Goal: Task Accomplishment & Management: Manage account settings

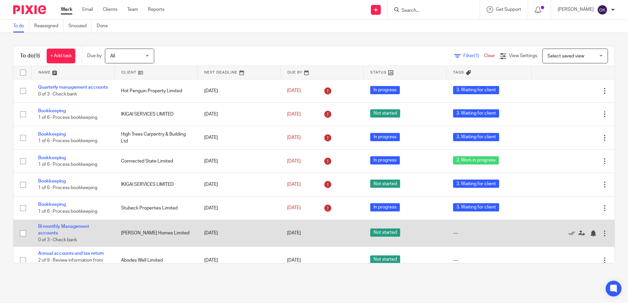
scroll to position [41, 0]
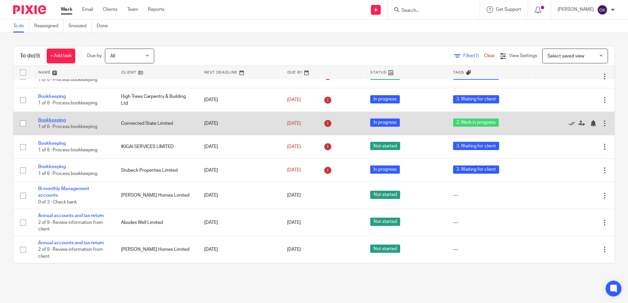
click at [65, 120] on link "Bookkeeping" at bounding box center [52, 120] width 28 height 5
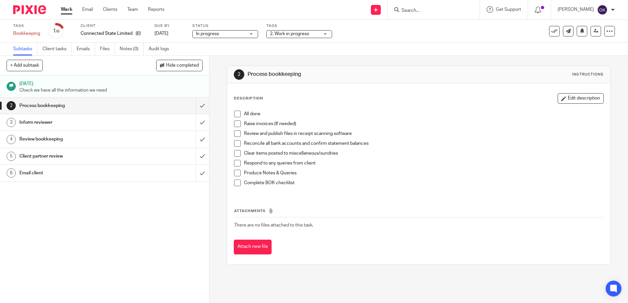
click at [290, 32] on span "2. Work in progress" at bounding box center [289, 34] width 39 height 5
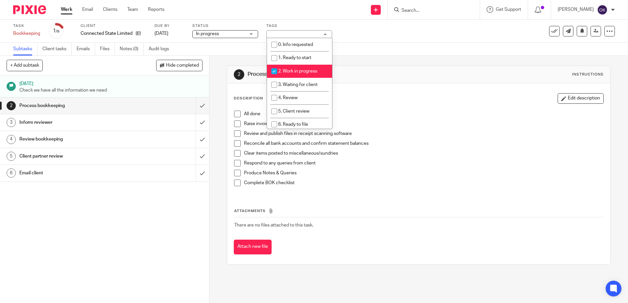
click at [274, 68] on input "checkbox" at bounding box center [274, 71] width 12 height 12
checkbox input "false"
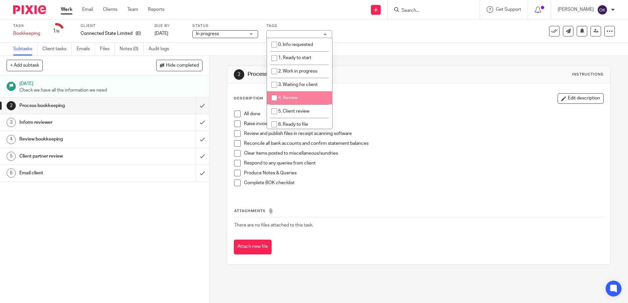
click at [276, 97] on input "checkbox" at bounding box center [274, 98] width 12 height 12
checkbox input "true"
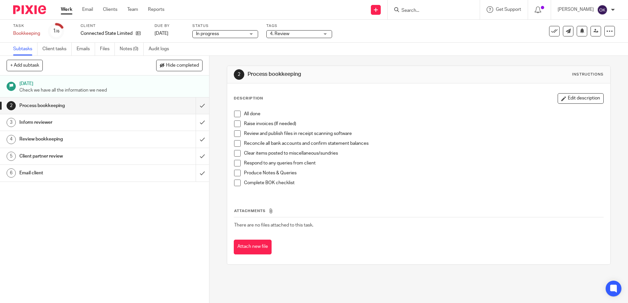
click at [384, 99] on div "Description Edit description" at bounding box center [419, 98] width 370 height 11
click at [234, 113] on span at bounding box center [237, 114] width 7 height 7
click at [235, 124] on span at bounding box center [237, 124] width 7 height 7
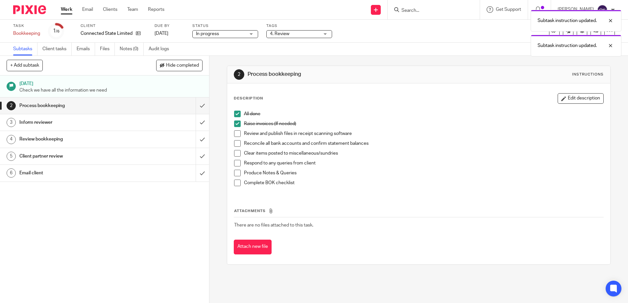
click at [234, 133] on span at bounding box center [237, 134] width 7 height 7
click at [236, 146] on span at bounding box center [237, 143] width 7 height 7
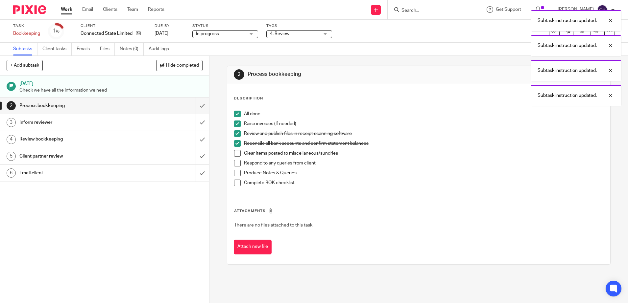
click at [235, 155] on span at bounding box center [237, 153] width 7 height 7
click at [235, 164] on span at bounding box center [237, 163] width 7 height 7
drag, startPoint x: 237, startPoint y: 175, endPoint x: 237, endPoint y: 179, distance: 3.6
click at [237, 175] on span at bounding box center [237, 173] width 7 height 7
click at [238, 183] on li "Complete BOK checklist" at bounding box center [418, 185] width 369 height 10
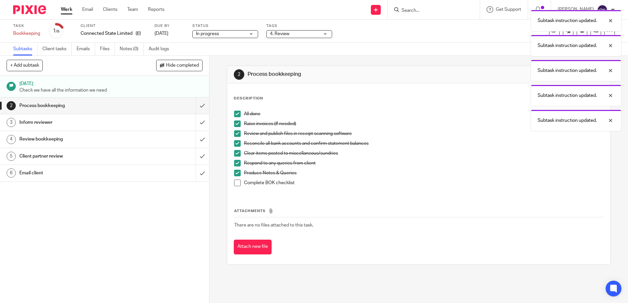
click at [234, 184] on span at bounding box center [237, 183] width 7 height 7
click at [195, 108] on input "submit" at bounding box center [104, 106] width 209 height 16
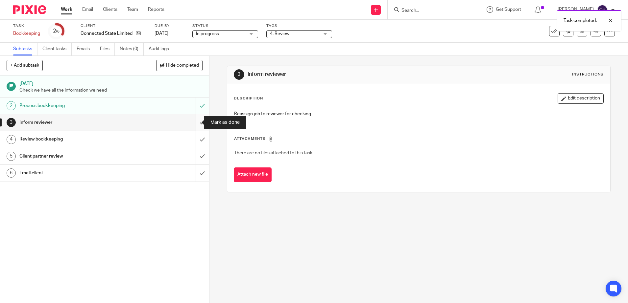
click at [194, 122] on input "submit" at bounding box center [104, 122] width 209 height 16
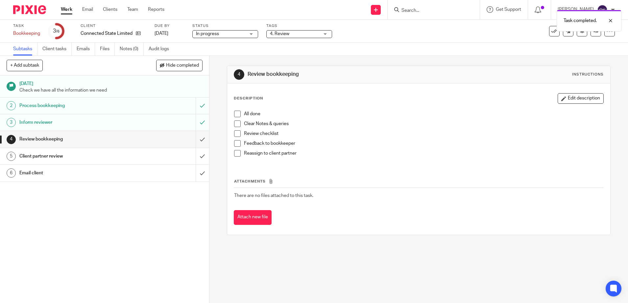
click at [234, 113] on span at bounding box center [237, 114] width 7 height 7
click at [234, 122] on span at bounding box center [237, 124] width 7 height 7
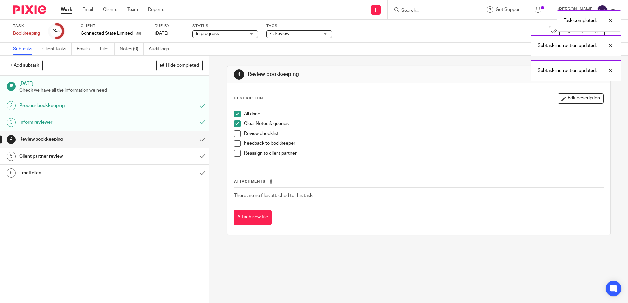
click at [234, 132] on span at bounding box center [237, 134] width 7 height 7
click at [234, 140] on span at bounding box center [237, 143] width 7 height 7
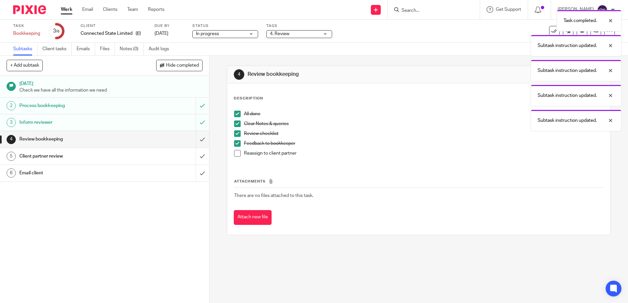
click at [234, 152] on span at bounding box center [237, 153] width 7 height 7
click at [194, 138] on input "submit" at bounding box center [104, 139] width 209 height 16
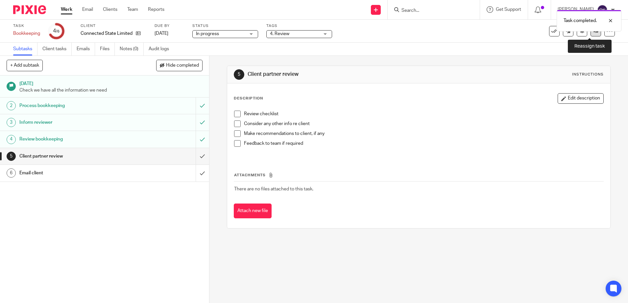
click at [591, 34] on link at bounding box center [596, 31] width 11 height 11
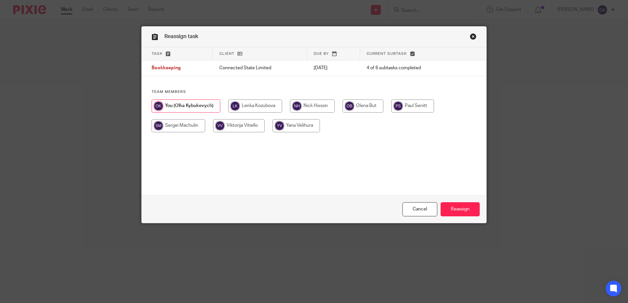
click at [314, 102] on input "radio" at bounding box center [312, 106] width 45 height 13
radio input "true"
click at [458, 210] on input "Reassign" at bounding box center [460, 210] width 39 height 14
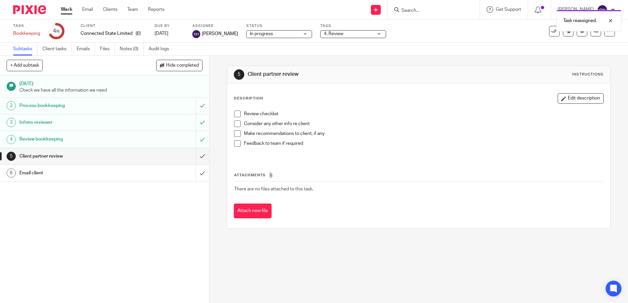
click at [34, 6] on img at bounding box center [29, 9] width 33 height 9
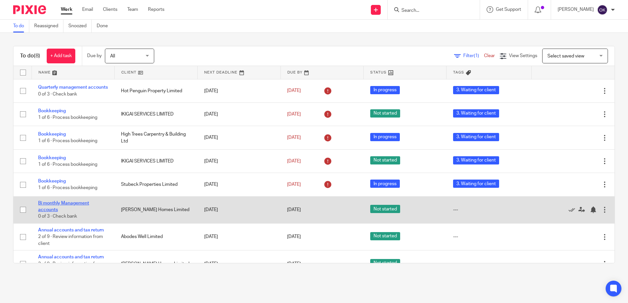
click at [50, 205] on link "Bi monthly Management accounts" at bounding box center [63, 206] width 51 height 11
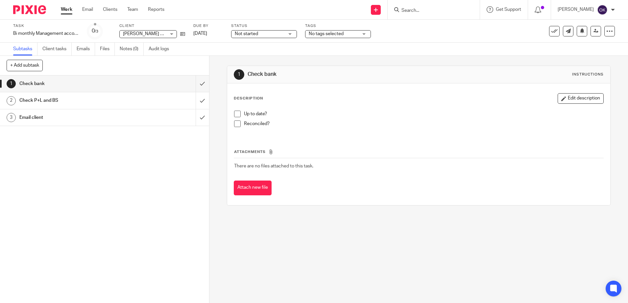
click at [258, 35] on span "Not started" at bounding box center [259, 34] width 49 height 7
click at [257, 56] on span "In progress" at bounding box center [247, 58] width 23 height 5
click at [333, 34] on span "No tags selected" at bounding box center [326, 34] width 35 height 5
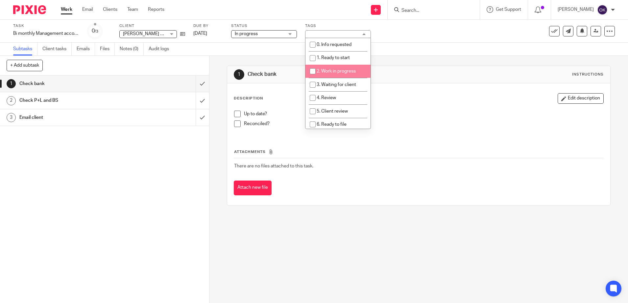
click at [323, 68] on li "2. Work in progress" at bounding box center [337, 71] width 65 height 13
checkbox input "true"
click at [33, 8] on img at bounding box center [29, 9] width 33 height 9
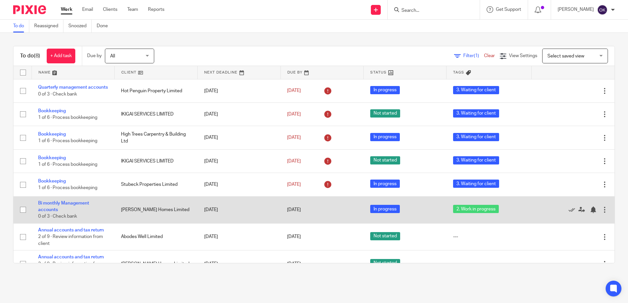
drag, startPoint x: 171, startPoint y: 214, endPoint x: 124, endPoint y: 214, distance: 47.0
click at [124, 214] on td "[PERSON_NAME] Homes Limited" at bounding box center [155, 210] width 83 height 27
click at [87, 206] on link "Bi monthly Management accounts" at bounding box center [63, 206] width 51 height 11
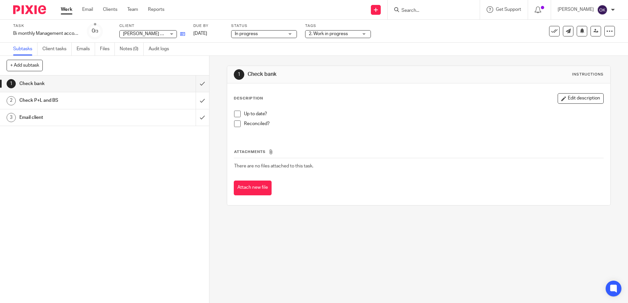
click at [184, 36] on icon at bounding box center [182, 34] width 5 height 5
click at [32, 8] on img at bounding box center [29, 9] width 33 height 9
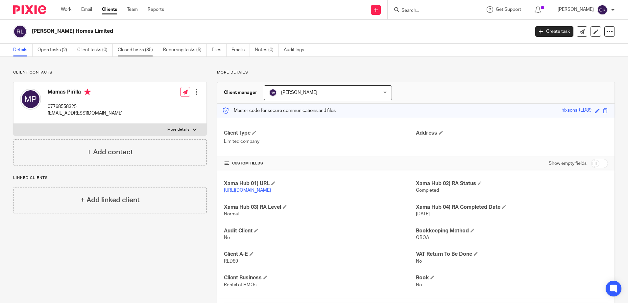
click at [129, 51] on link "Closed tasks (35)" at bounding box center [138, 50] width 40 height 13
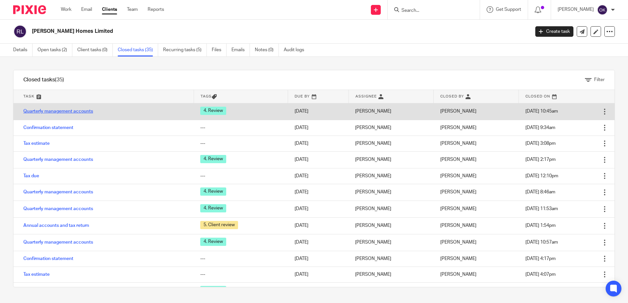
click at [79, 111] on link "Quarterly management accounts" at bounding box center [58, 111] width 70 height 5
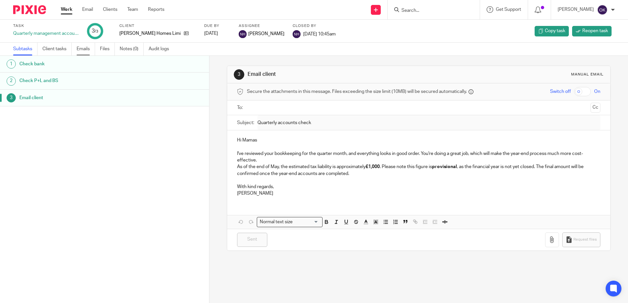
click at [79, 48] on link "Emails" at bounding box center [86, 49] width 18 height 13
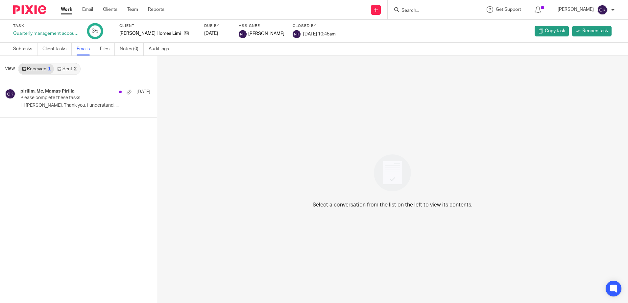
click at [72, 69] on link "Sent 2" at bounding box center [67, 69] width 26 height 11
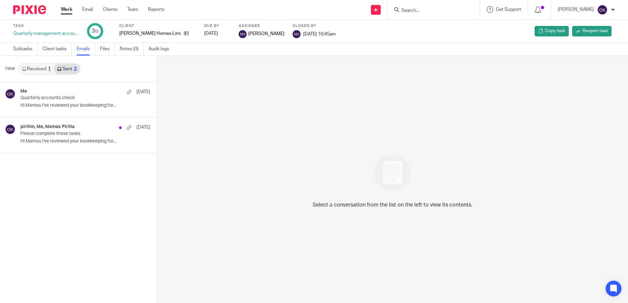
click at [76, 70] on div "2" at bounding box center [75, 69] width 3 height 5
click at [70, 94] on div "Me 23 Jun" at bounding box center [75, 92] width 110 height 7
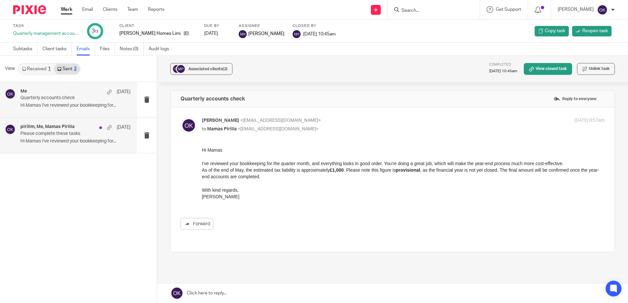
click at [69, 135] on p "Please complete these tasks" at bounding box center [64, 134] width 88 height 6
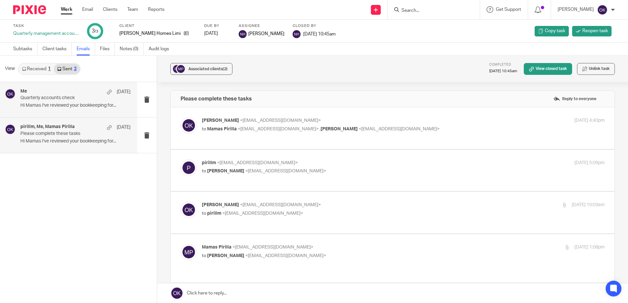
click at [70, 101] on p "Quarterly accounts check" at bounding box center [64, 98] width 88 height 6
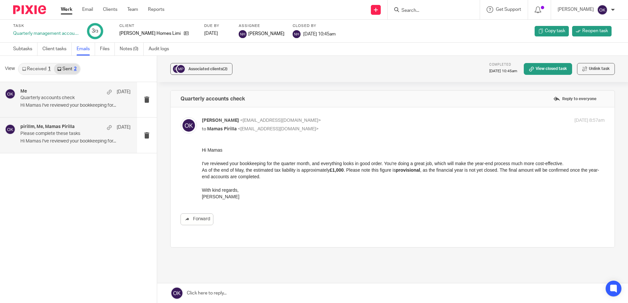
click at [94, 133] on p "Please complete these tasks" at bounding box center [64, 134] width 88 height 6
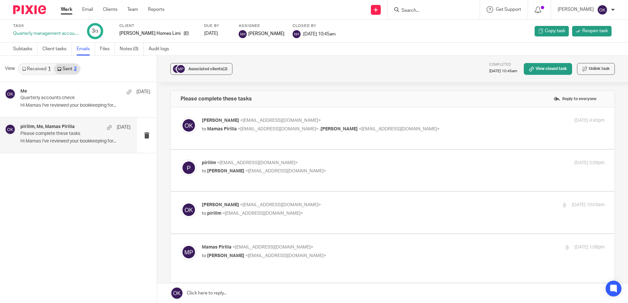
click at [41, 68] on link "Received 1" at bounding box center [36, 69] width 35 height 11
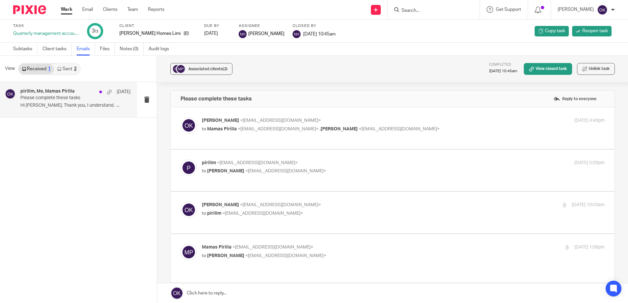
click at [67, 101] on div "pirillm, Me, Mamas Pirilla 23 Jun Please complete these tasks Hi Olha, Thank yo…" at bounding box center [75, 100] width 110 height 22
drag, startPoint x: 236, startPoint y: 129, endPoint x: 206, endPoint y: 130, distance: 30.3
click at [207, 130] on span "Mamas Pirilla <pirillm@hotmail.co.uk> ," at bounding box center [263, 129] width 113 height 5
copy span "Mamas Pirilla"
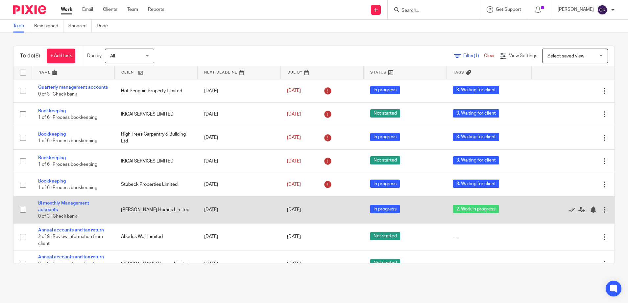
click at [65, 210] on td "Bi monthly Management accounts 0 of 3 · Check bank" at bounding box center [73, 210] width 83 height 27
click at [63, 207] on link "Bi monthly Management accounts" at bounding box center [63, 206] width 51 height 11
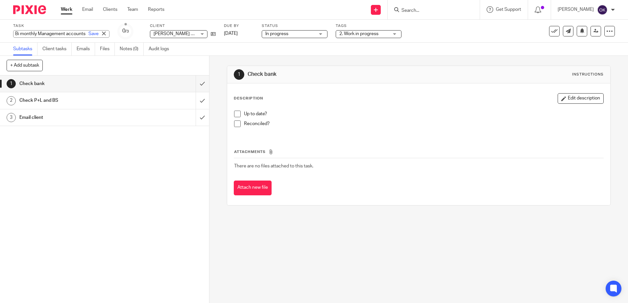
click at [63, 34] on div "Bi monthly Management accounts Save Bi monthly Management accounts" at bounding box center [61, 34] width 96 height 8
click at [89, 48] on link "Emails" at bounding box center [86, 49] width 18 height 13
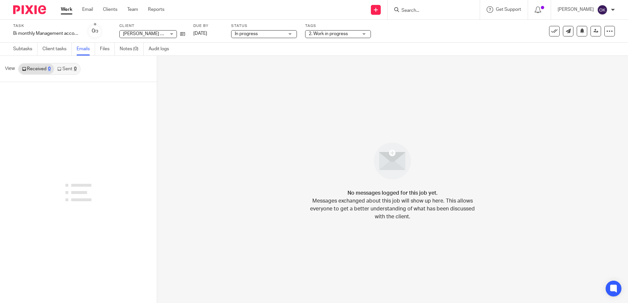
click at [74, 67] on div "0" at bounding box center [75, 69] width 3 height 5
click at [57, 49] on link "Client tasks" at bounding box center [56, 49] width 29 height 13
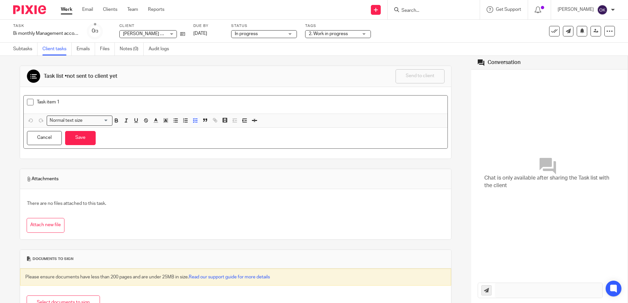
click at [71, 105] on p "Task item 1" at bounding box center [240, 102] width 407 height 7
drag, startPoint x: 65, startPoint y: 103, endPoint x: -1, endPoint y: 97, distance: 67.0
click at [0, 97] on html "Work Email Clients Team Reports Work Email Clients Team Reports Settings Send n…" at bounding box center [314, 151] width 628 height 303
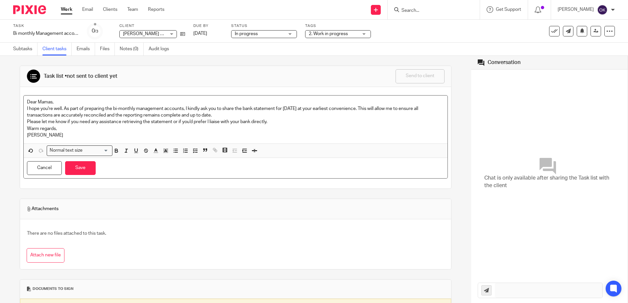
click at [270, 121] on p "Please let me know if you need any assistance retrieving the statement or if yo…" at bounding box center [235, 122] width 417 height 7
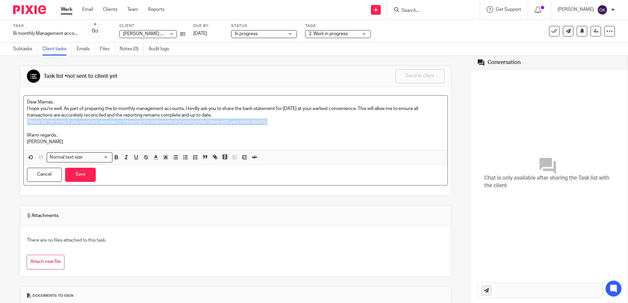
drag, startPoint x: 270, startPoint y: 123, endPoint x: 36, endPoint y: 122, distance: 234.1
click at [27, 120] on p "Please let me know if you need any assistance retrieving the statement or if yo…" at bounding box center [235, 122] width 417 height 7
click at [74, 177] on button "Save" at bounding box center [80, 175] width 31 height 14
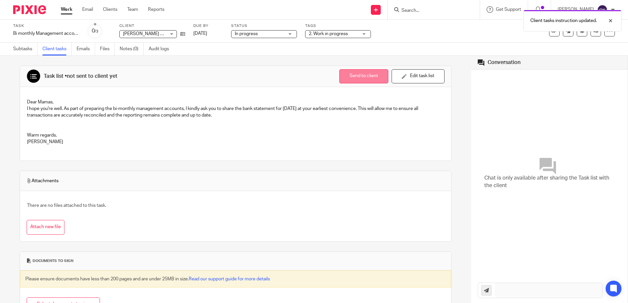
click at [366, 79] on button "Send to client" at bounding box center [363, 76] width 49 height 14
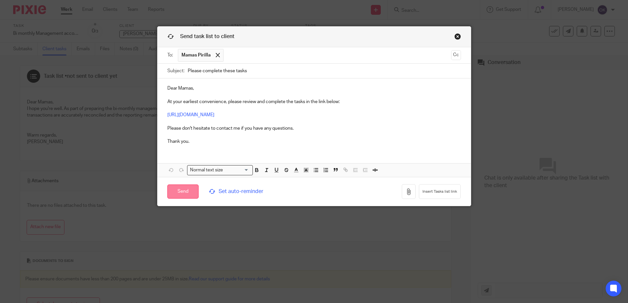
click at [185, 195] on input "Send" at bounding box center [182, 192] width 31 height 14
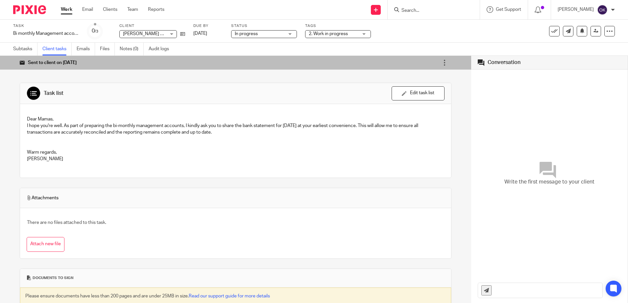
click at [335, 34] on span "2. Work in progress" at bounding box center [328, 34] width 39 height 5
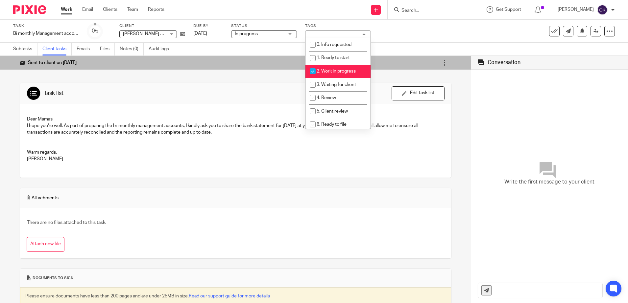
click at [314, 72] on input "checkbox" at bounding box center [312, 71] width 12 height 12
checkbox input "false"
click at [315, 85] on input "checkbox" at bounding box center [312, 85] width 12 height 12
checkbox input "true"
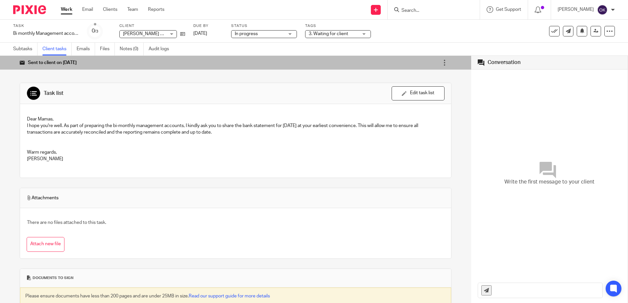
click at [20, 12] on img at bounding box center [29, 9] width 33 height 9
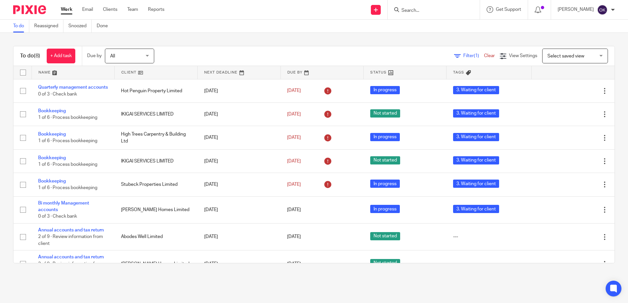
scroll to position [18, 0]
